Goal: Transaction & Acquisition: Book appointment/travel/reservation

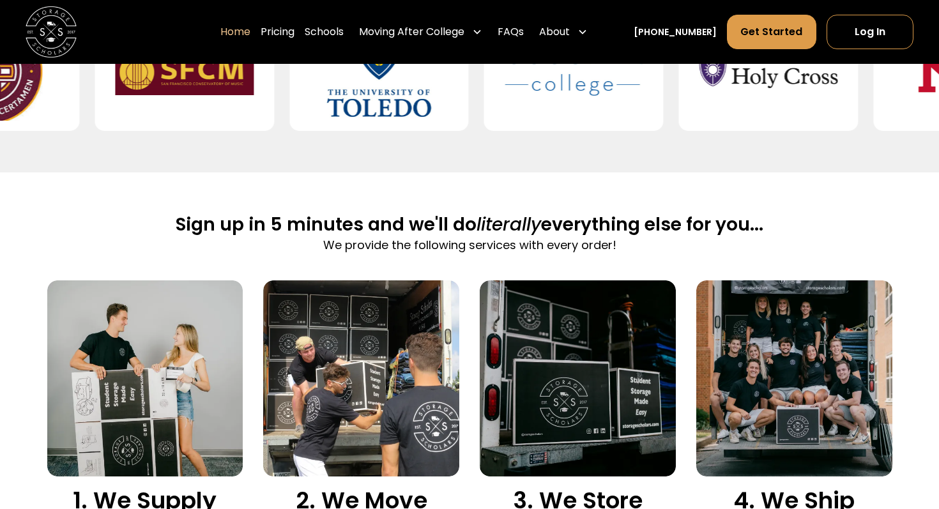
scroll to position [713, 0]
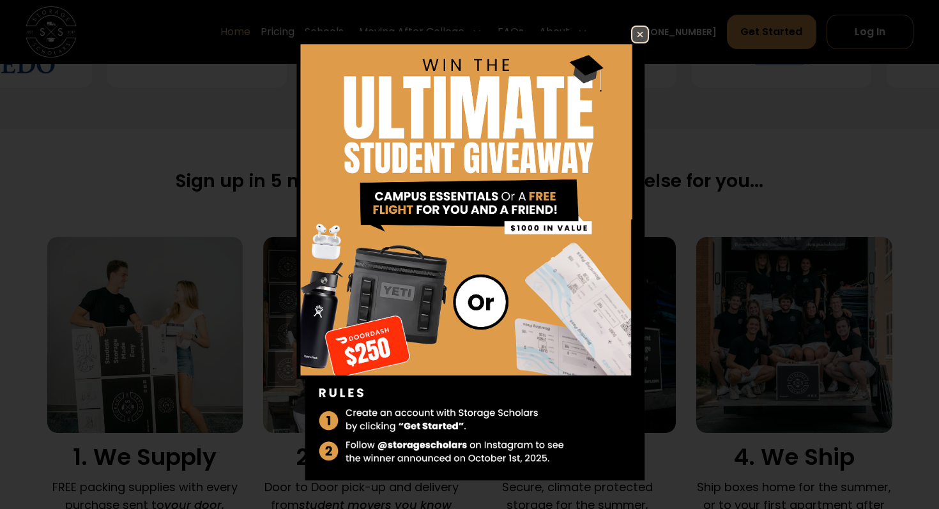
click at [643, 33] on img at bounding box center [639, 34] width 15 height 15
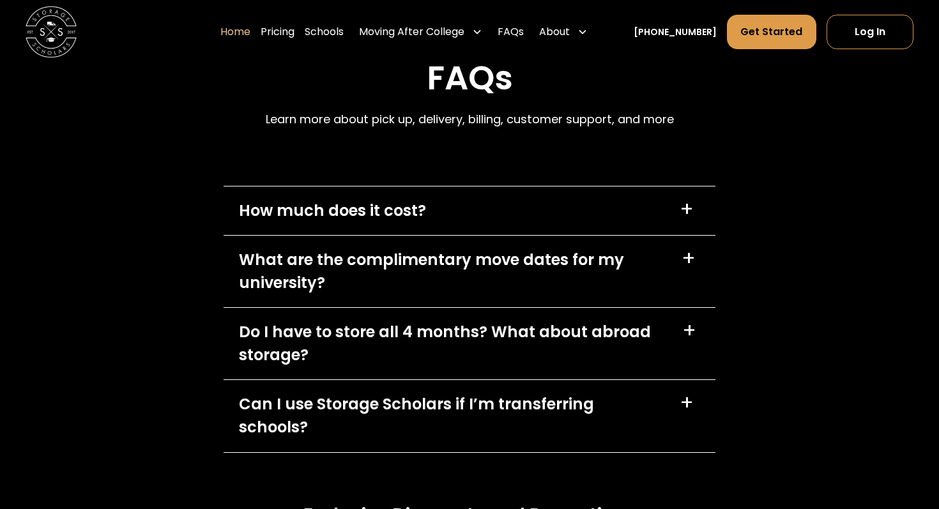
scroll to position [3618, 0]
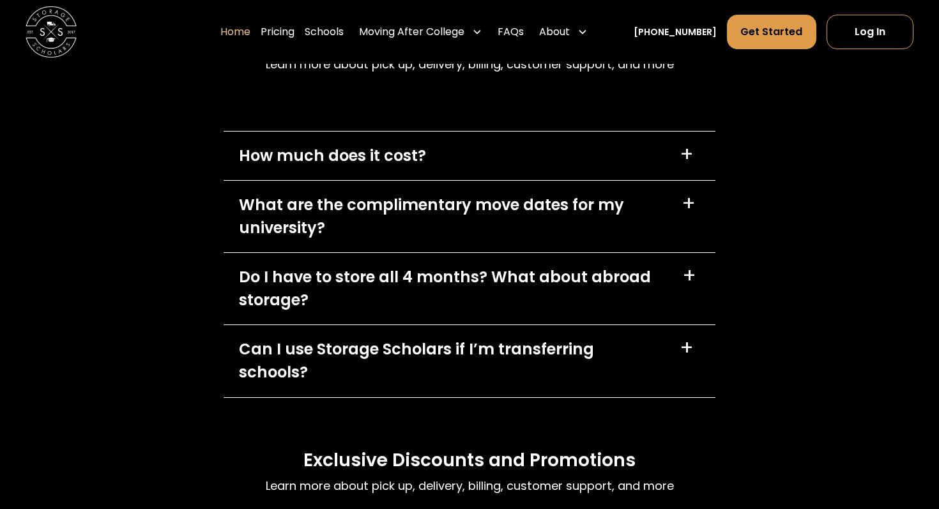
click at [649, 158] on div "How much does it cost? +" at bounding box center [469, 156] width 492 height 49
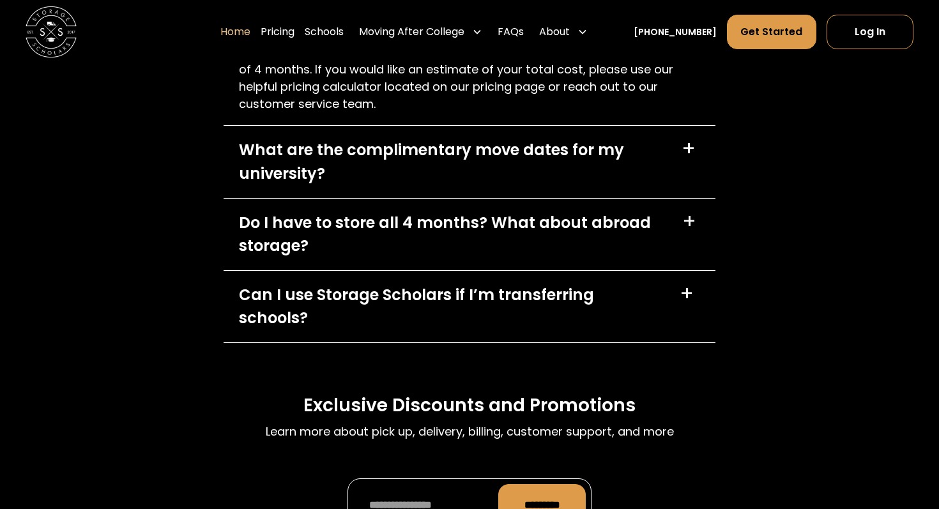
scroll to position [3869, 0]
click at [644, 243] on div "Do I have to store all 4 months? What about abroad storage?" at bounding box center [453, 235] width 428 height 46
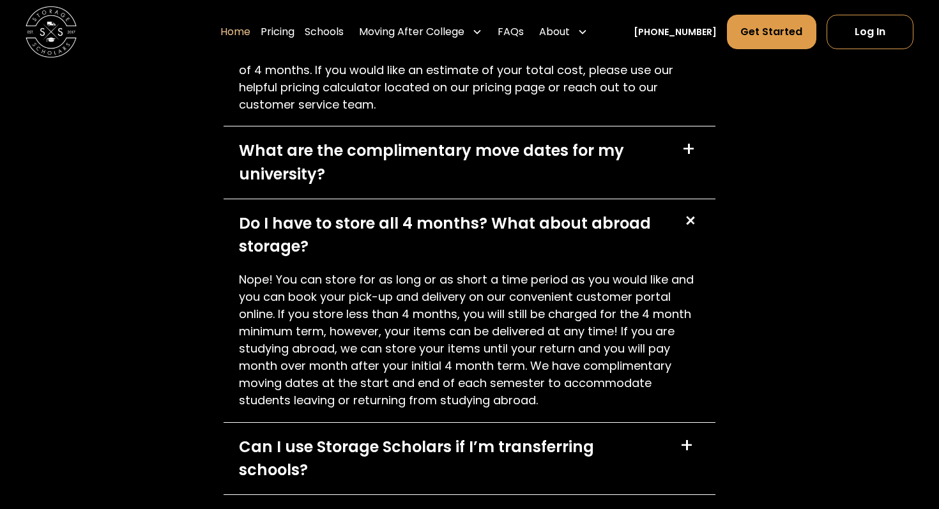
click at [686, 222] on div "+" at bounding box center [689, 220] width 24 height 24
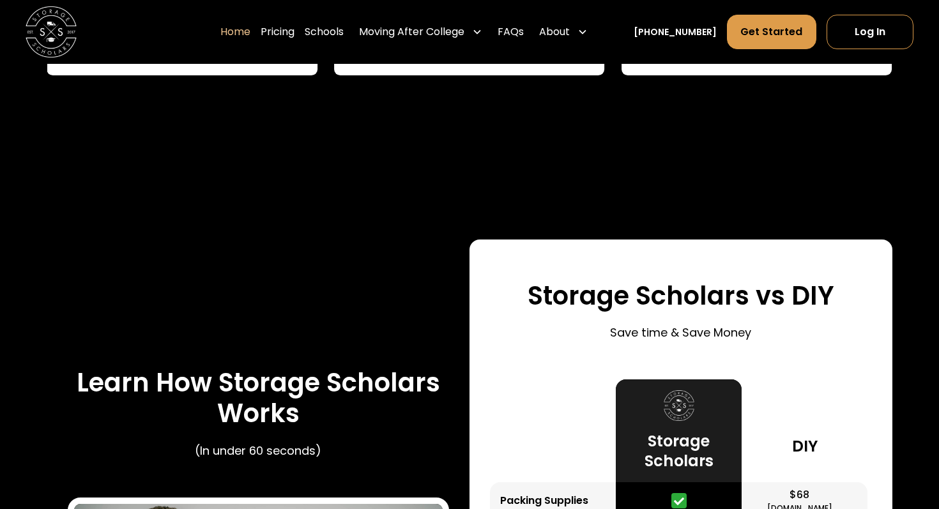
scroll to position [2040, 0]
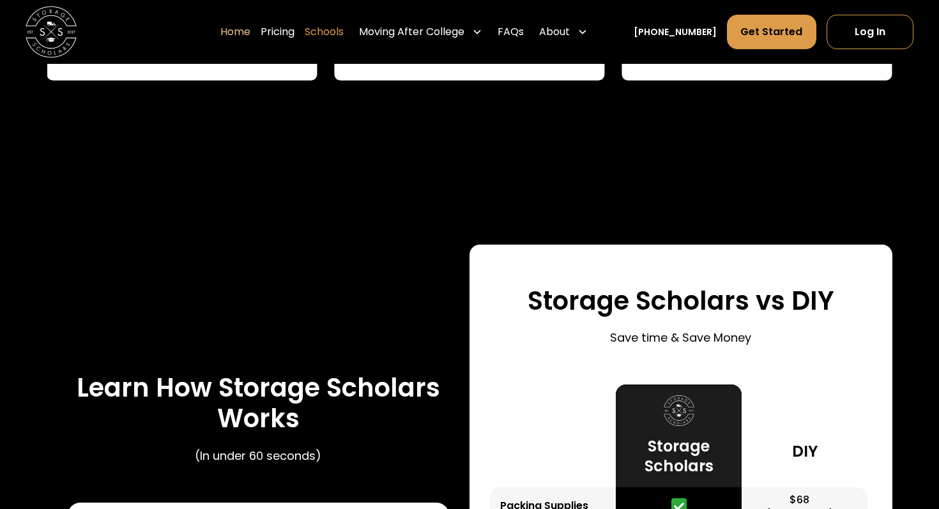
click at [344, 41] on link "Schools" at bounding box center [324, 32] width 39 height 36
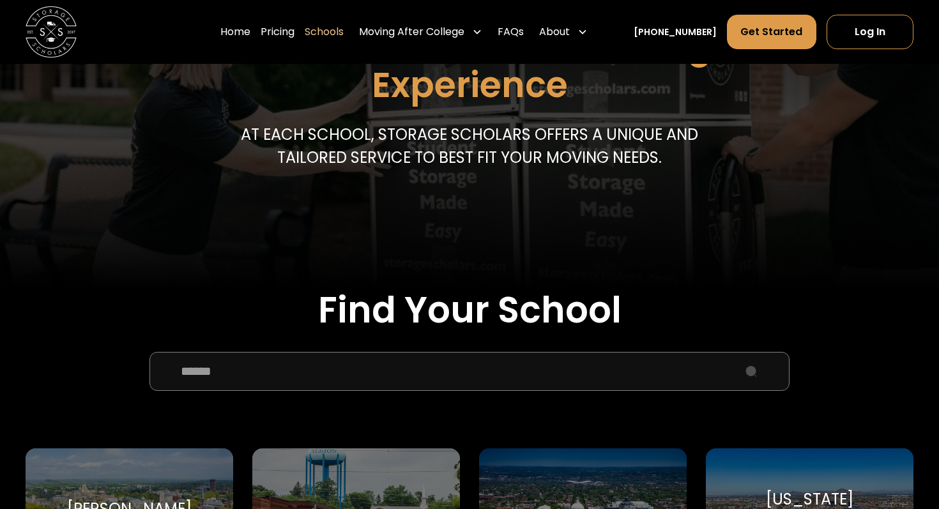
scroll to position [172, 0]
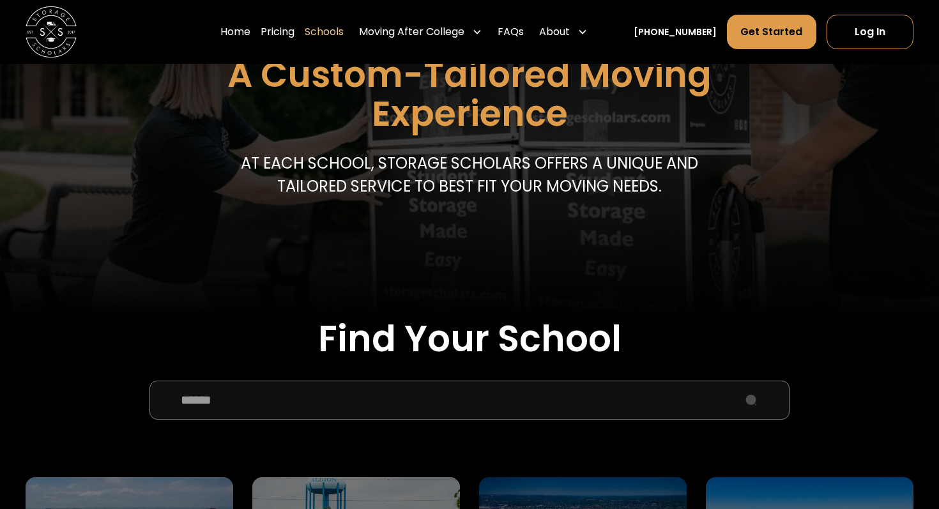
click at [297, 408] on input "School Select Form" at bounding box center [469, 400] width 640 height 38
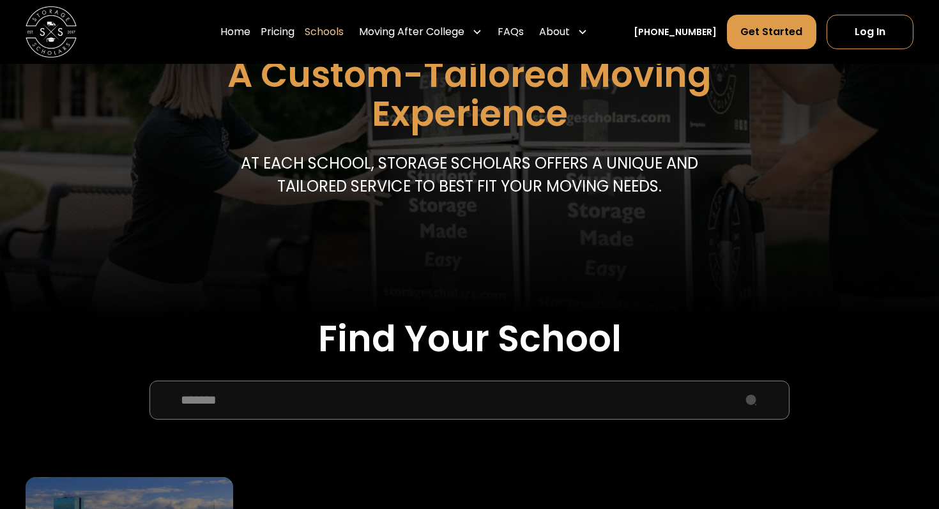
type input "*******"
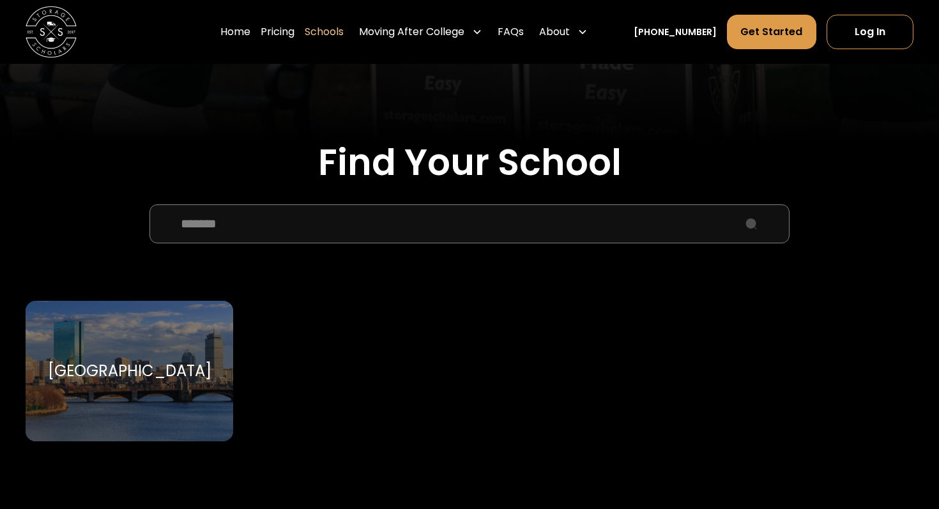
scroll to position [361, 0]
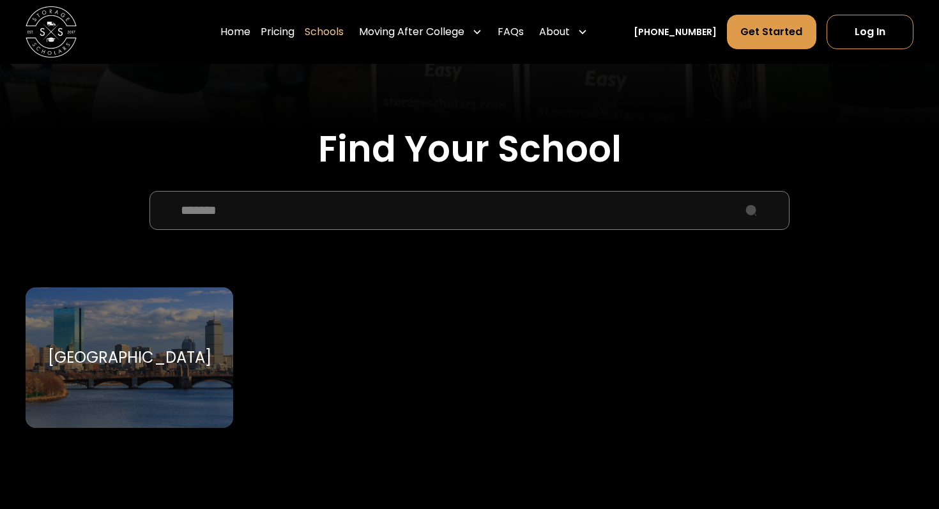
click at [131, 356] on div "[GEOGRAPHIC_DATA]" at bounding box center [129, 357] width 163 height 19
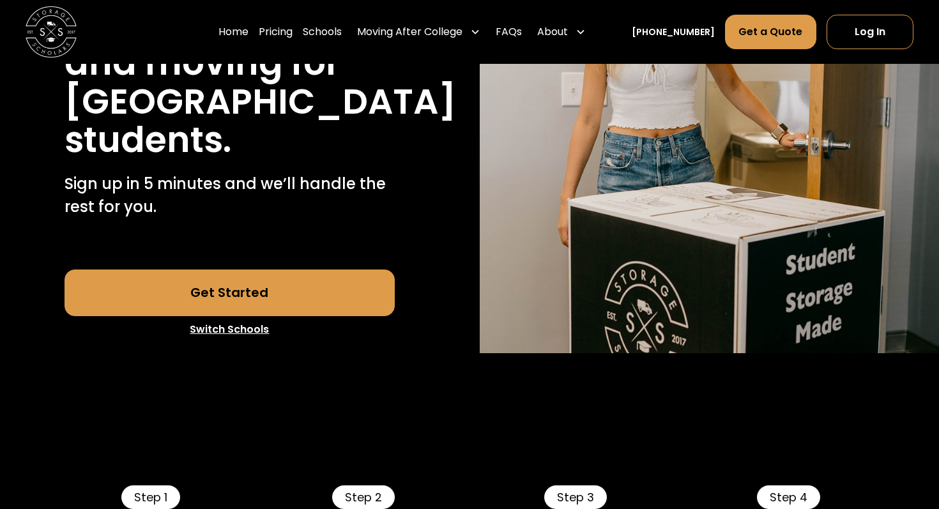
scroll to position [292, 0]
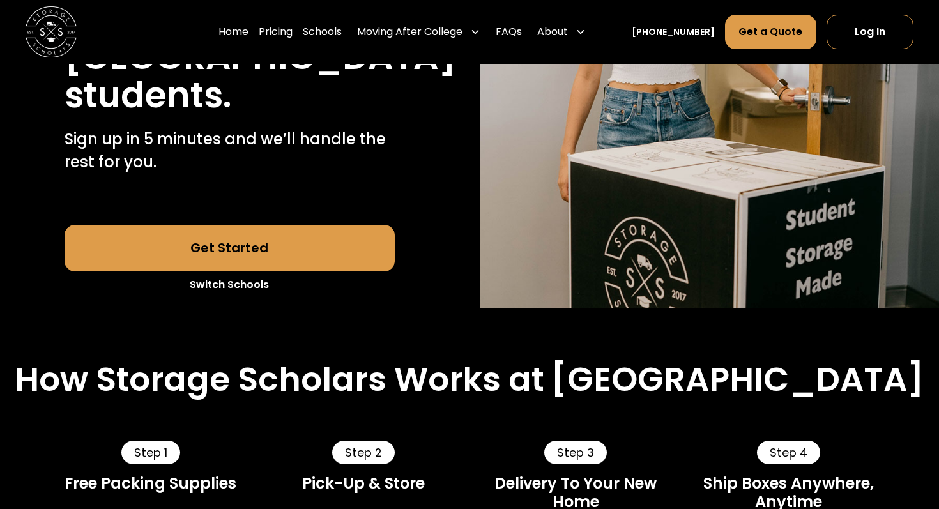
click at [235, 271] on link "Get Started" at bounding box center [229, 248] width 331 height 46
